Goal: Check status: Check status

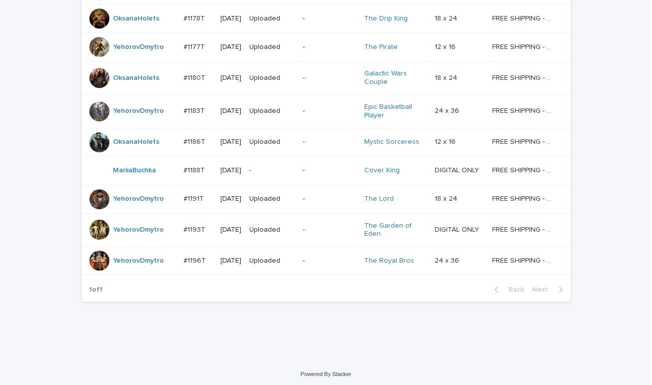
scroll to position [820, 0]
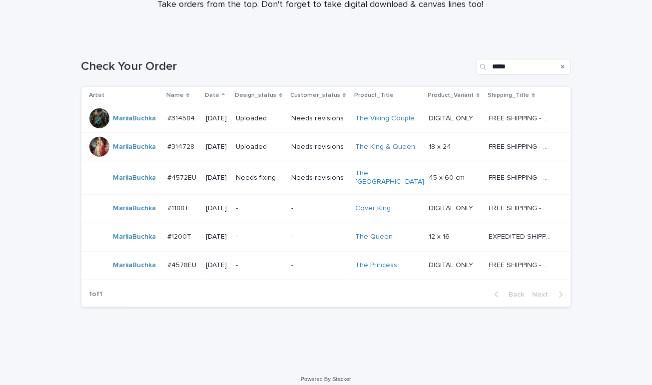
scroll to position [121, 0]
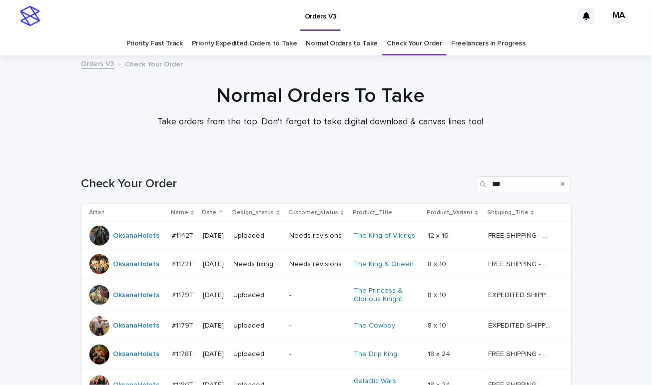
scroll to position [159, 0]
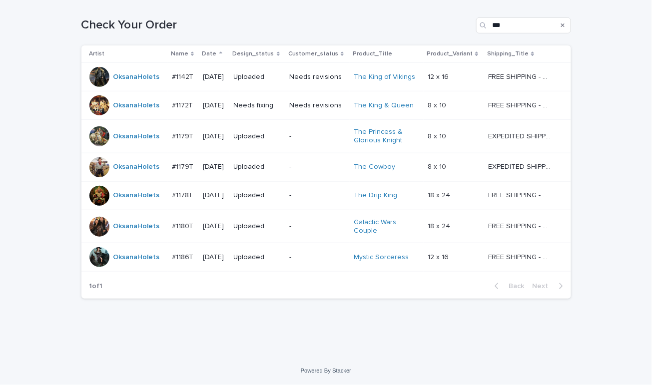
click at [314, 136] on p "-" at bounding box center [317, 136] width 56 height 8
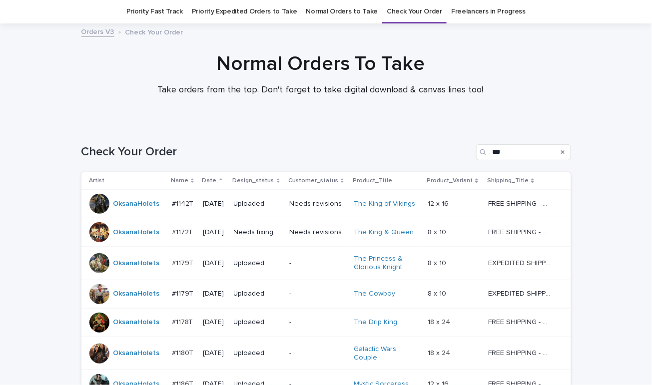
scroll to position [159, 0]
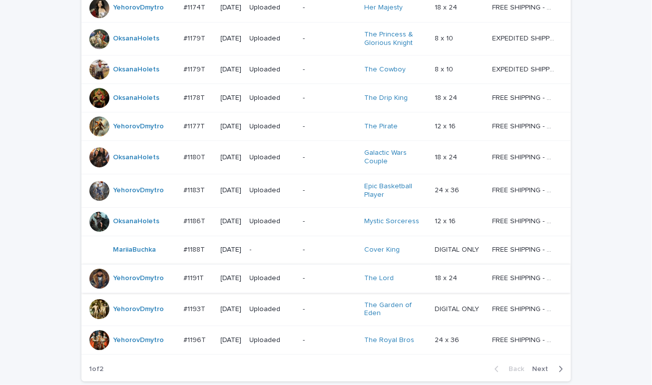
scroll to position [853, 0]
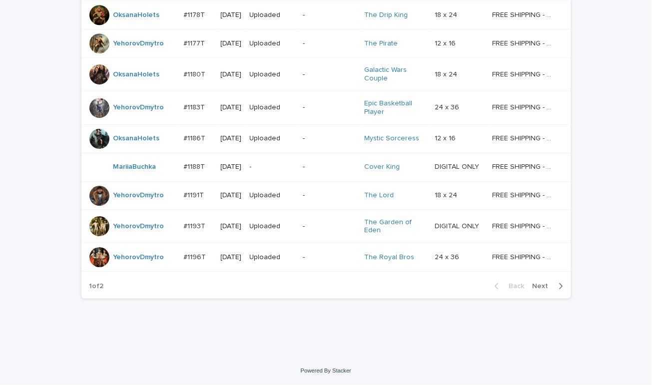
click at [537, 288] on span "Next" at bounding box center [543, 286] width 22 height 7
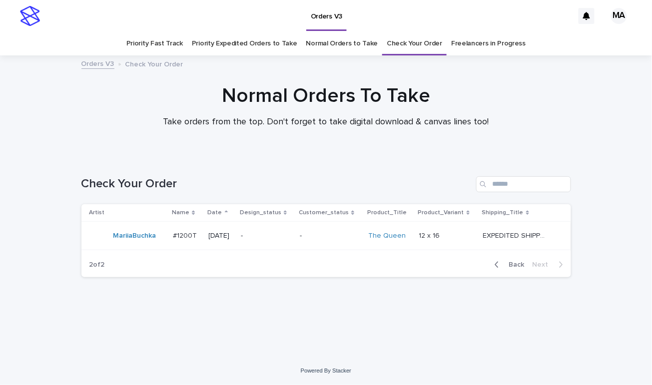
click at [273, 240] on p "-" at bounding box center [266, 236] width 51 height 8
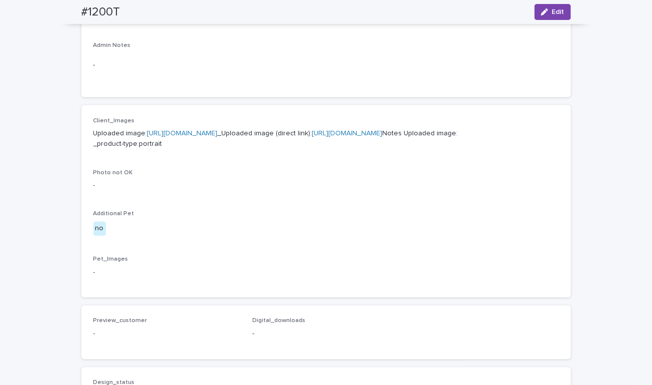
click at [218, 132] on link "[URL][DOMAIN_NAME]" at bounding box center [182, 133] width 70 height 7
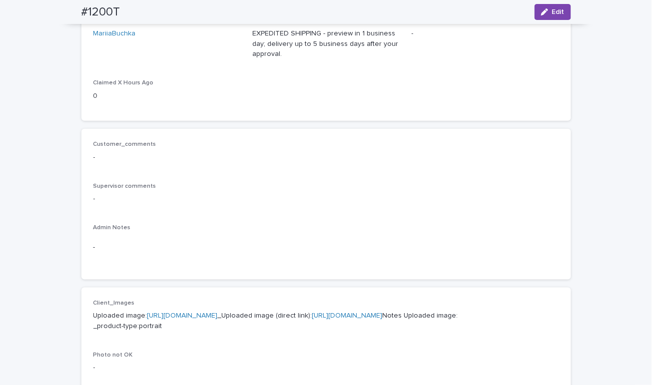
scroll to position [0, 0]
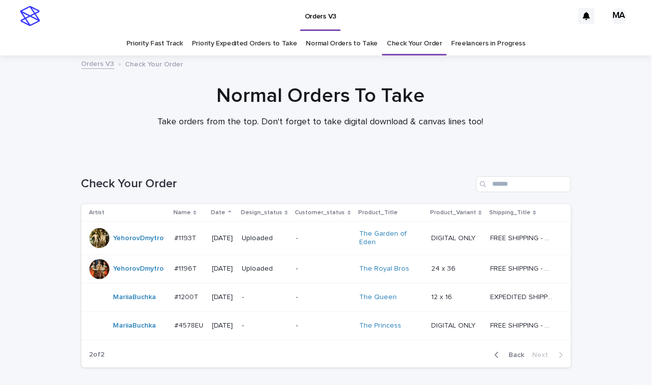
click at [101, 111] on div "Normal Orders To Take Take orders from the top. Don't forget to take digital do…" at bounding box center [319, 106] width 499 height 44
click at [96, 112] on div "Normal Orders To Take Take orders from the top. Don't forget to take digital do…" at bounding box center [319, 106] width 499 height 44
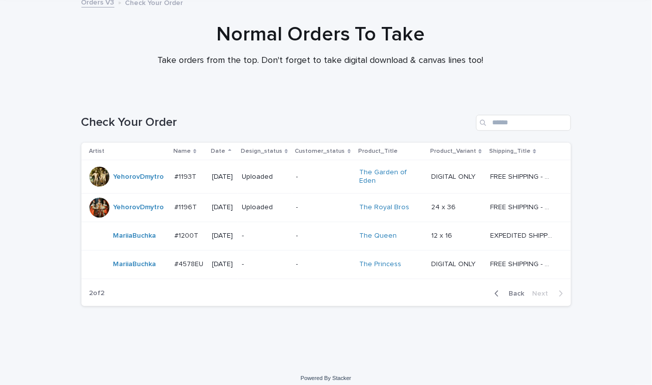
scroll to position [64, 0]
